Goal: Check status: Check status

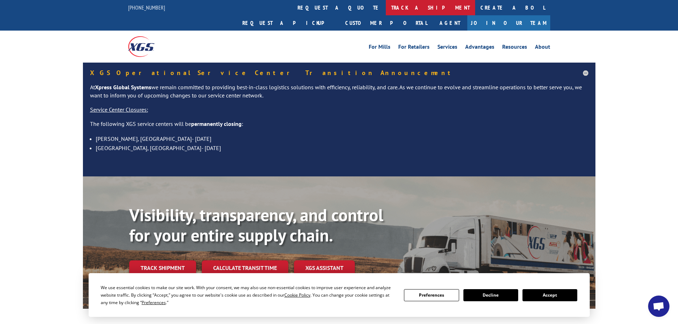
click at [386, 7] on link "track a shipment" at bounding box center [430, 7] width 89 height 15
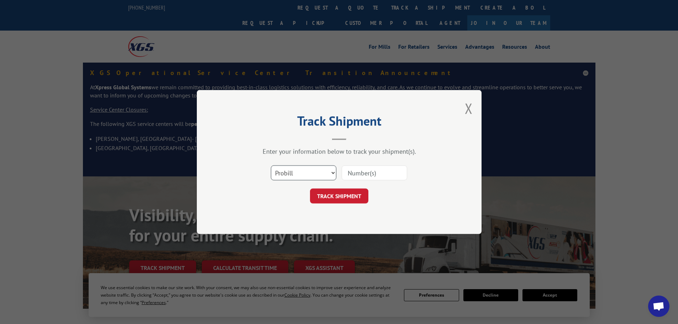
click at [305, 173] on select "Select category... Probill BOL PO" at bounding box center [303, 173] width 65 height 15
click at [370, 177] on input at bounding box center [374, 173] width 65 height 15
paste input "182626930"
type input "182626930"
click at [350, 198] on button "TRACK SHIPMENT" at bounding box center [339, 196] width 58 height 15
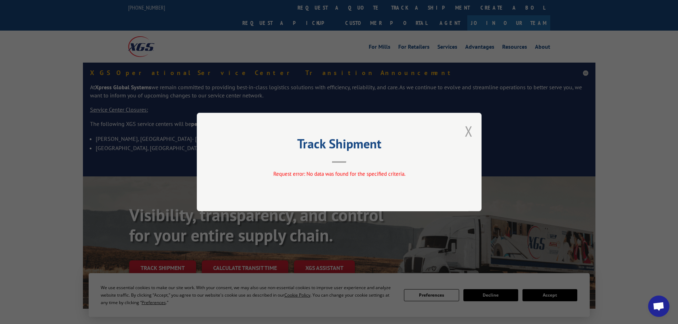
click at [467, 131] on button "Close modal" at bounding box center [469, 131] width 8 height 19
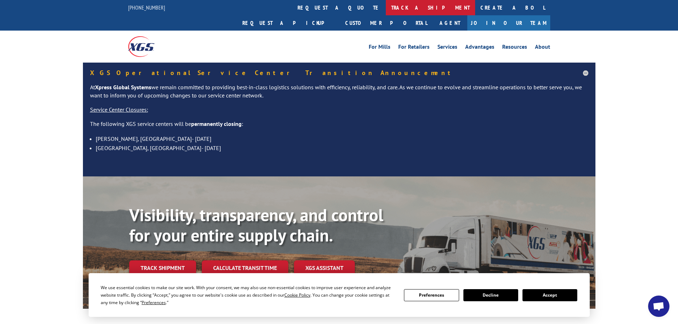
click at [386, 9] on link "track a shipment" at bounding box center [430, 7] width 89 height 15
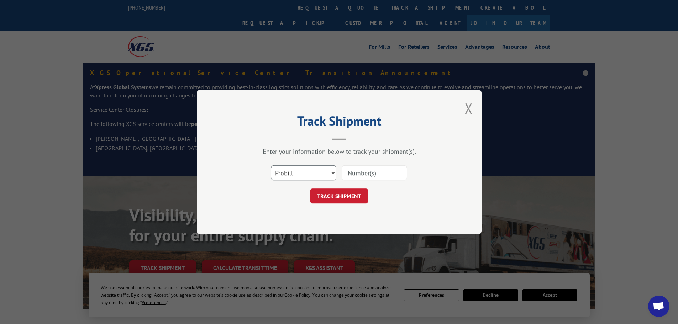
click at [314, 171] on select "Select category... Probill BOL PO" at bounding box center [303, 173] width 65 height 15
select select "bol"
click at [271, 166] on select "Select category... Probill BOL PO" at bounding box center [303, 173] width 65 height 15
click at [367, 174] on input at bounding box center [374, 173] width 65 height 15
paste input "857442"
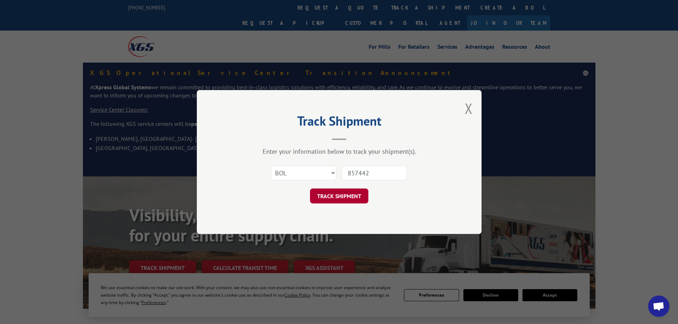
type input "857442"
click at [340, 195] on button "TRACK SHIPMENT" at bounding box center [339, 196] width 58 height 15
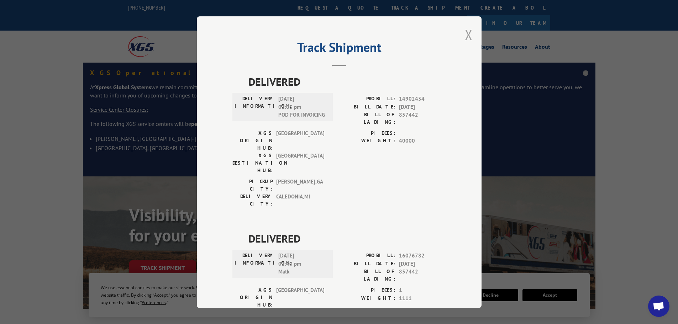
click at [465, 35] on button "Close modal" at bounding box center [469, 34] width 8 height 19
